Goal: Transaction & Acquisition: Purchase product/service

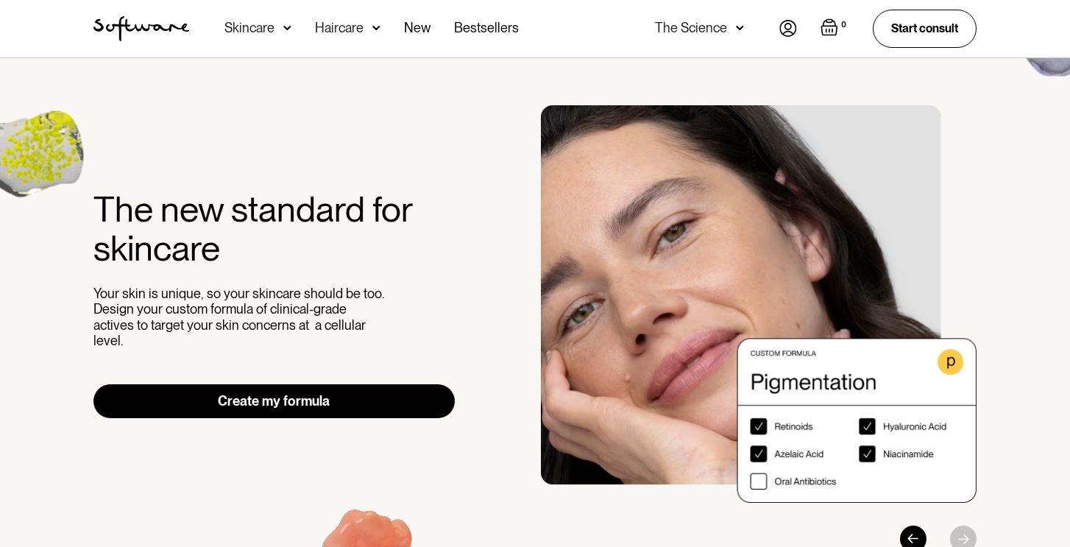
click at [271, 394] on link "Create my formula" at bounding box center [273, 401] width 361 height 34
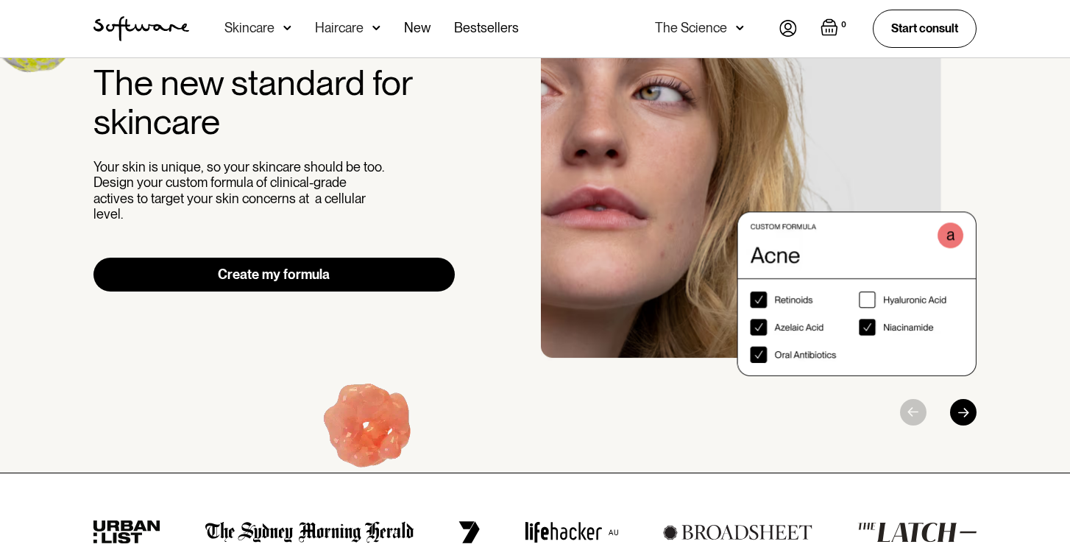
scroll to position [143, 0]
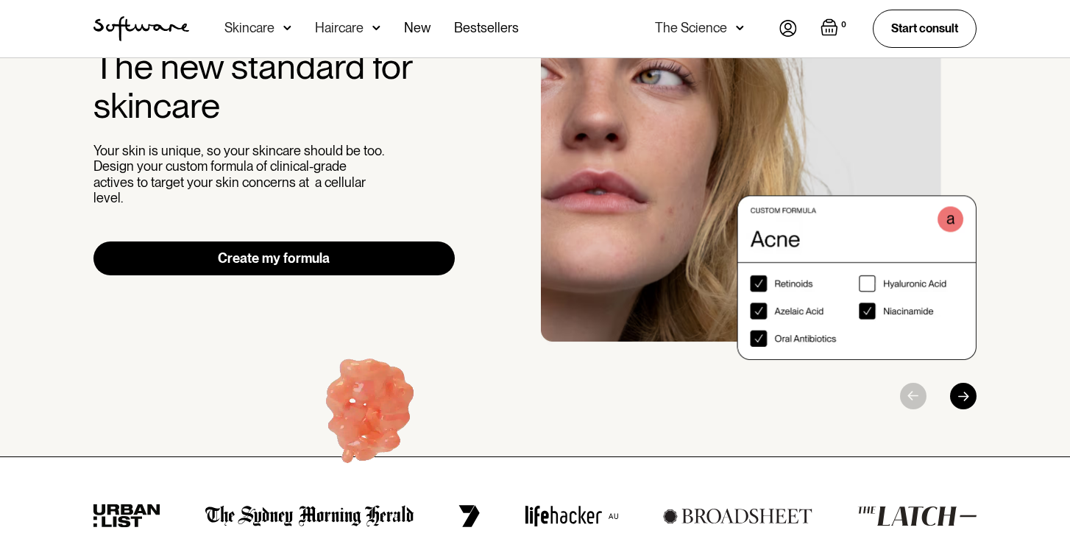
click at [758, 285] on img "1 / 3" at bounding box center [759, 160] width 436 height 397
click at [868, 280] on img "1 / 3" at bounding box center [759, 160] width 436 height 397
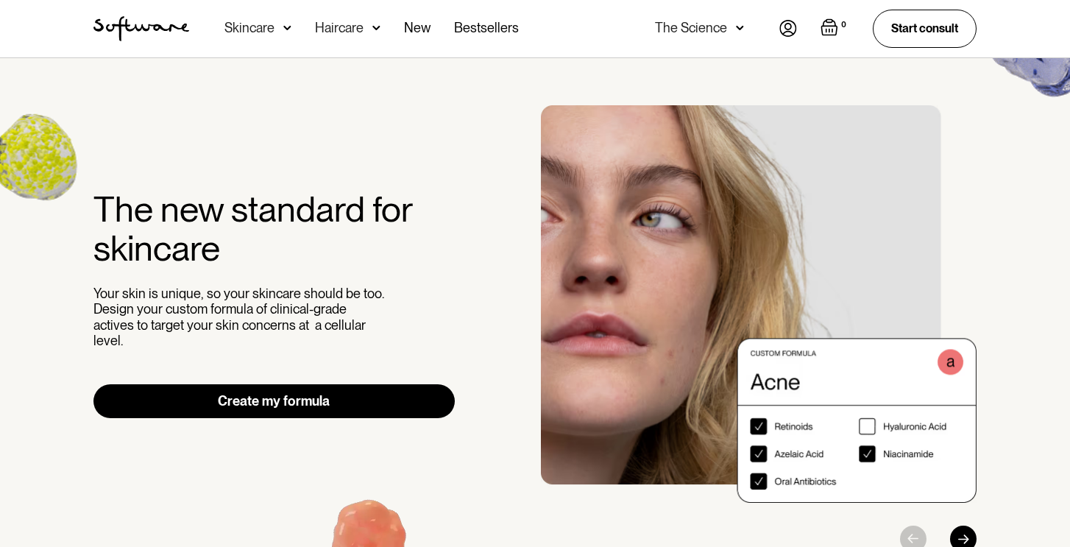
scroll to position [0, 0]
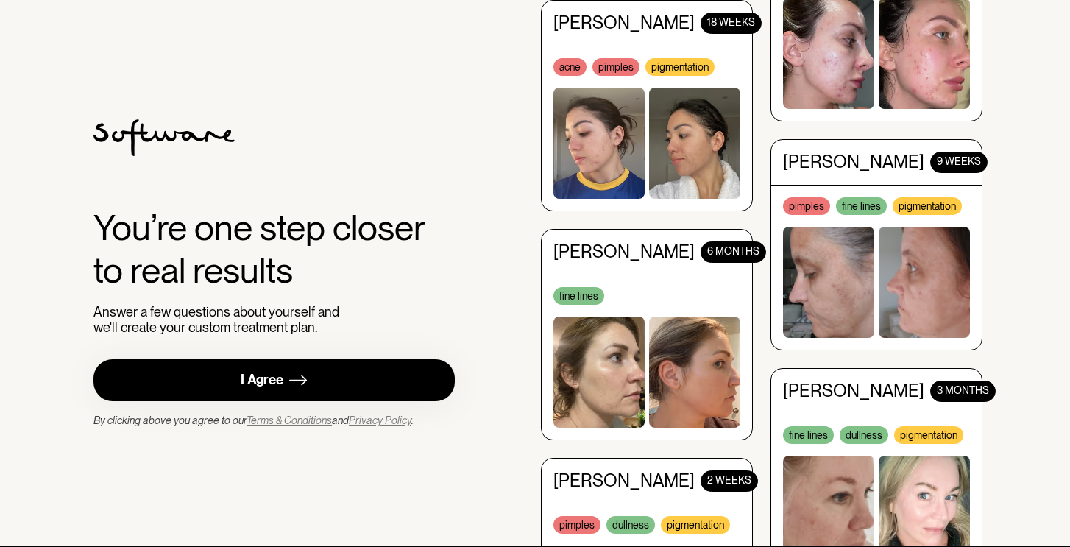
click at [289, 377] on img at bounding box center [298, 380] width 18 height 18
